Goal: Task Accomplishment & Management: Use online tool/utility

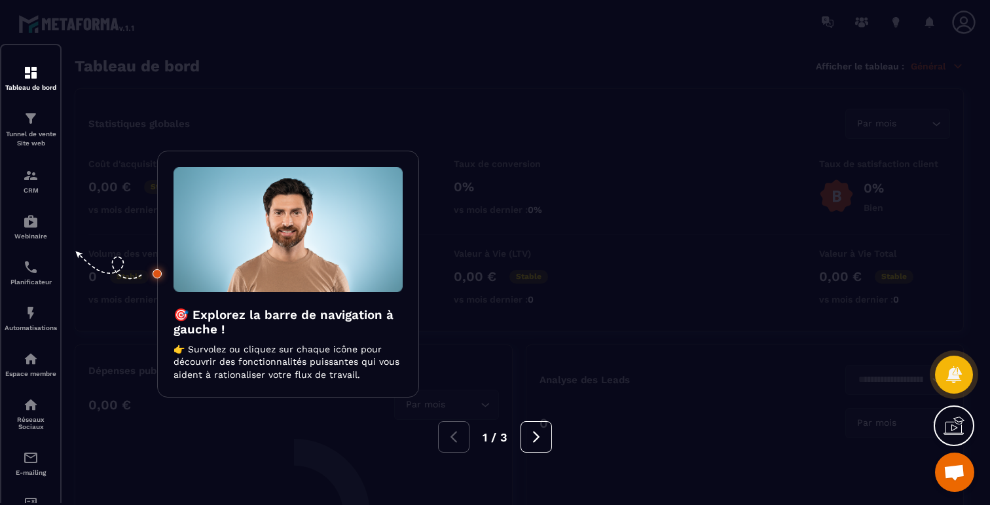
scroll to position [1664, 0]
click at [262, 52] on div at bounding box center [495, 252] width 990 height 505
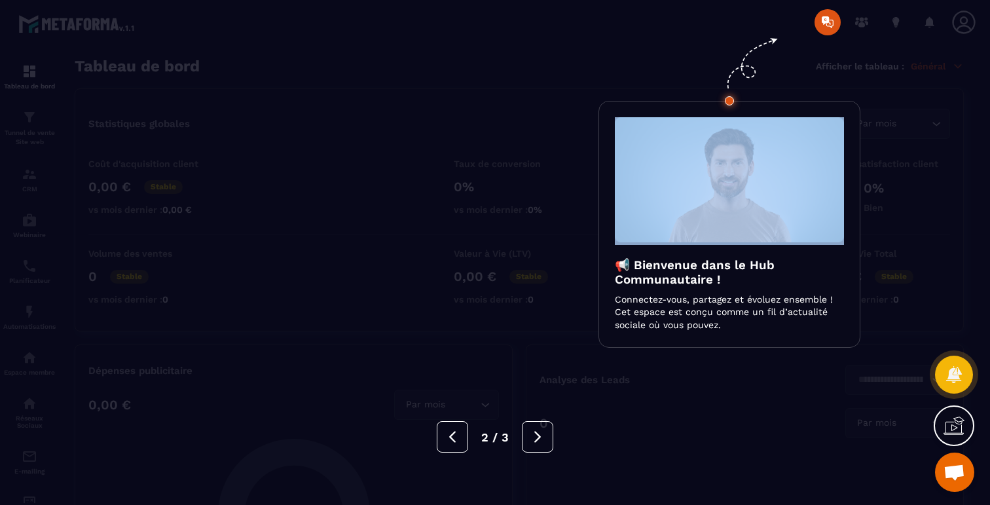
click at [262, 52] on div at bounding box center [495, 252] width 990 height 505
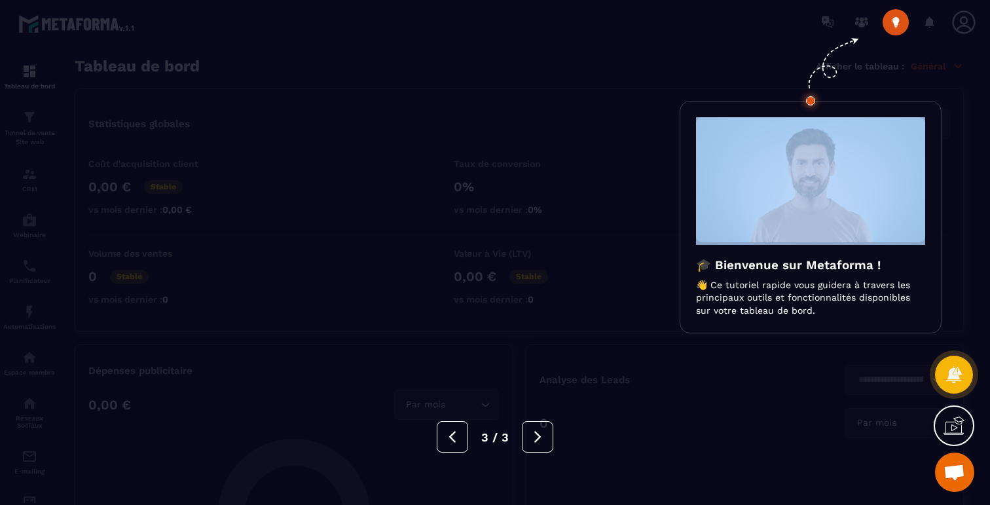
click at [262, 52] on div at bounding box center [495, 252] width 990 height 505
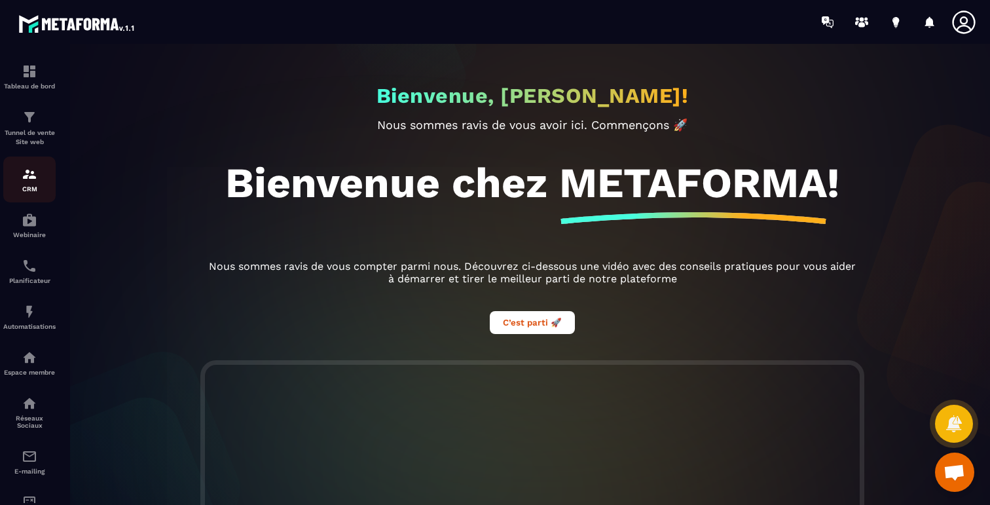
click at [22, 183] on div "CRM" at bounding box center [29, 179] width 52 height 26
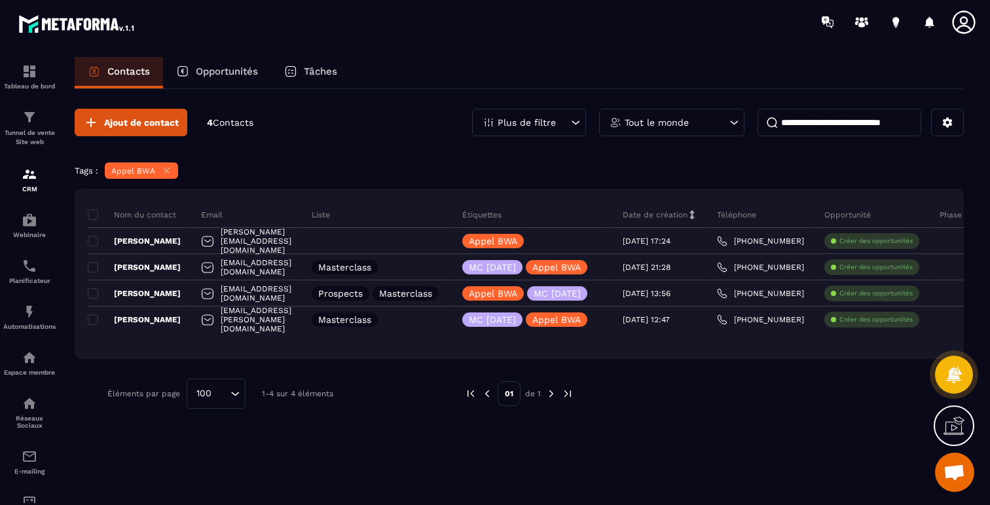
click at [165, 170] on icon at bounding box center [167, 171] width 10 height 10
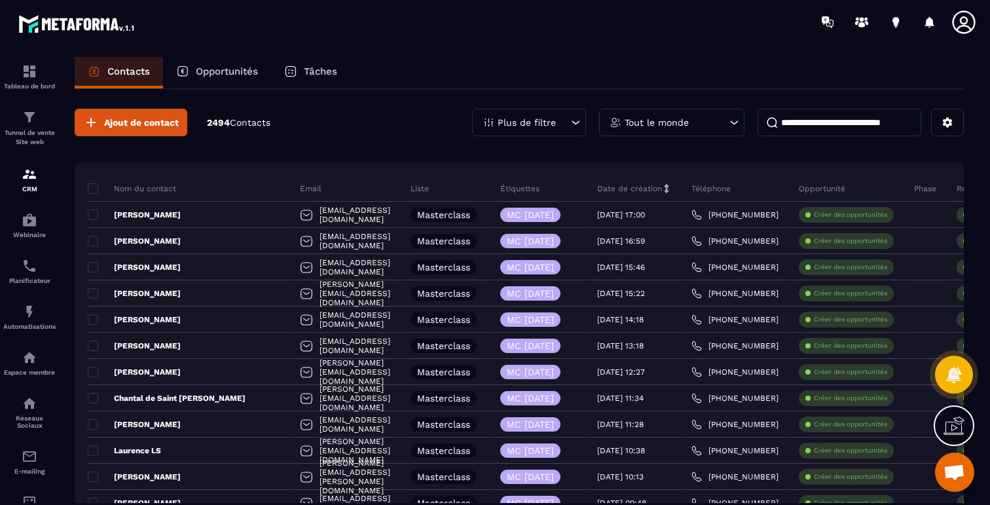
click at [541, 122] on p "Plus de filtre" at bounding box center [526, 122] width 58 height 9
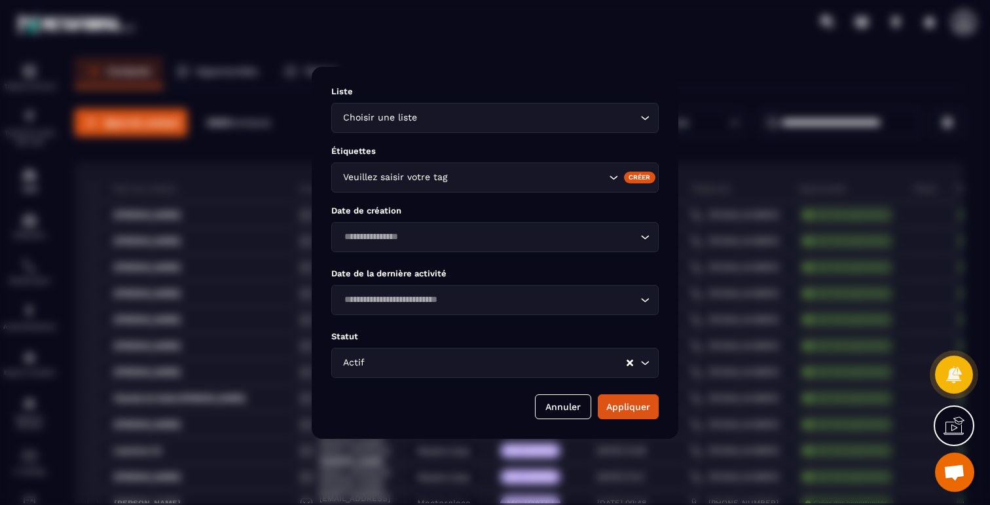
click at [460, 190] on div "Veuillez saisir votre tag" at bounding box center [494, 177] width 327 height 30
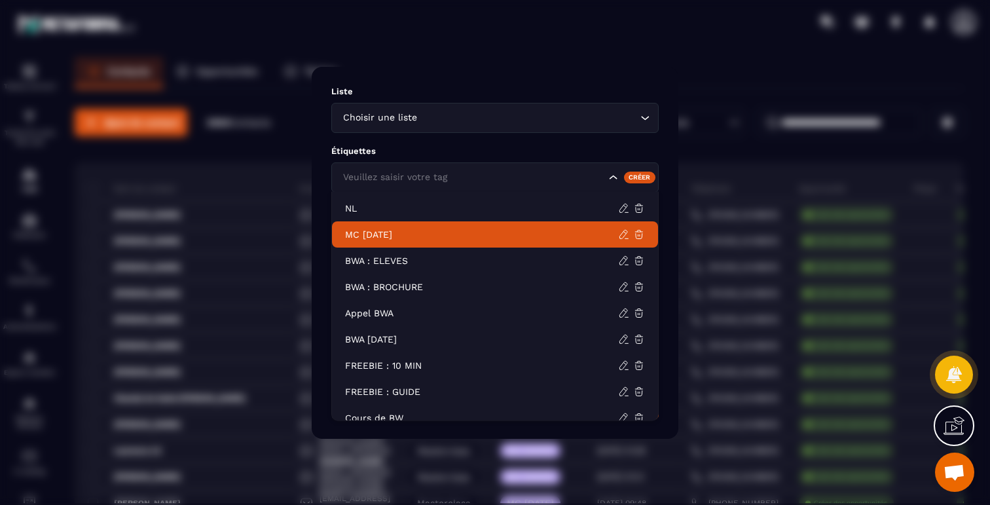
click at [397, 234] on p "MC [DATE]" at bounding box center [481, 234] width 273 height 13
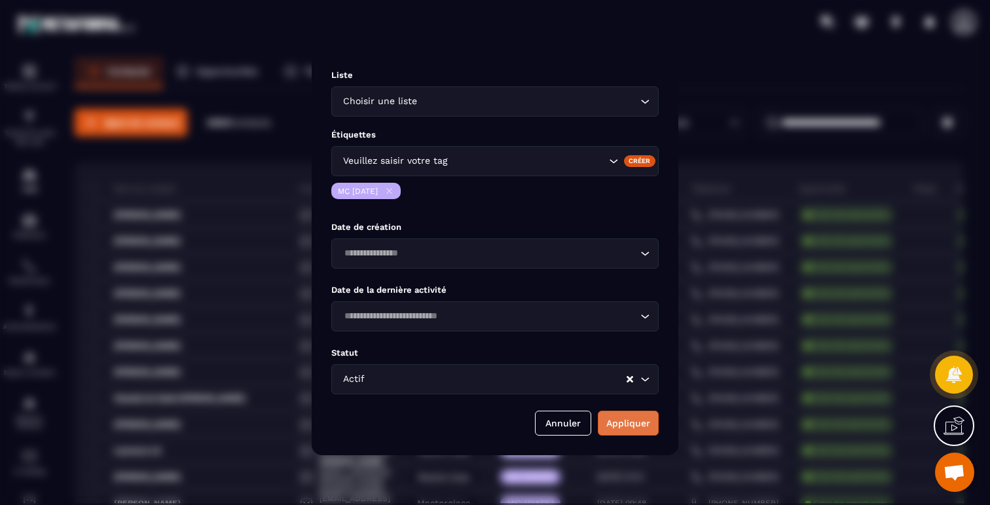
click at [615, 429] on button "Appliquer" at bounding box center [628, 422] width 61 height 25
